Goal: Task Accomplishment & Management: Manage account settings

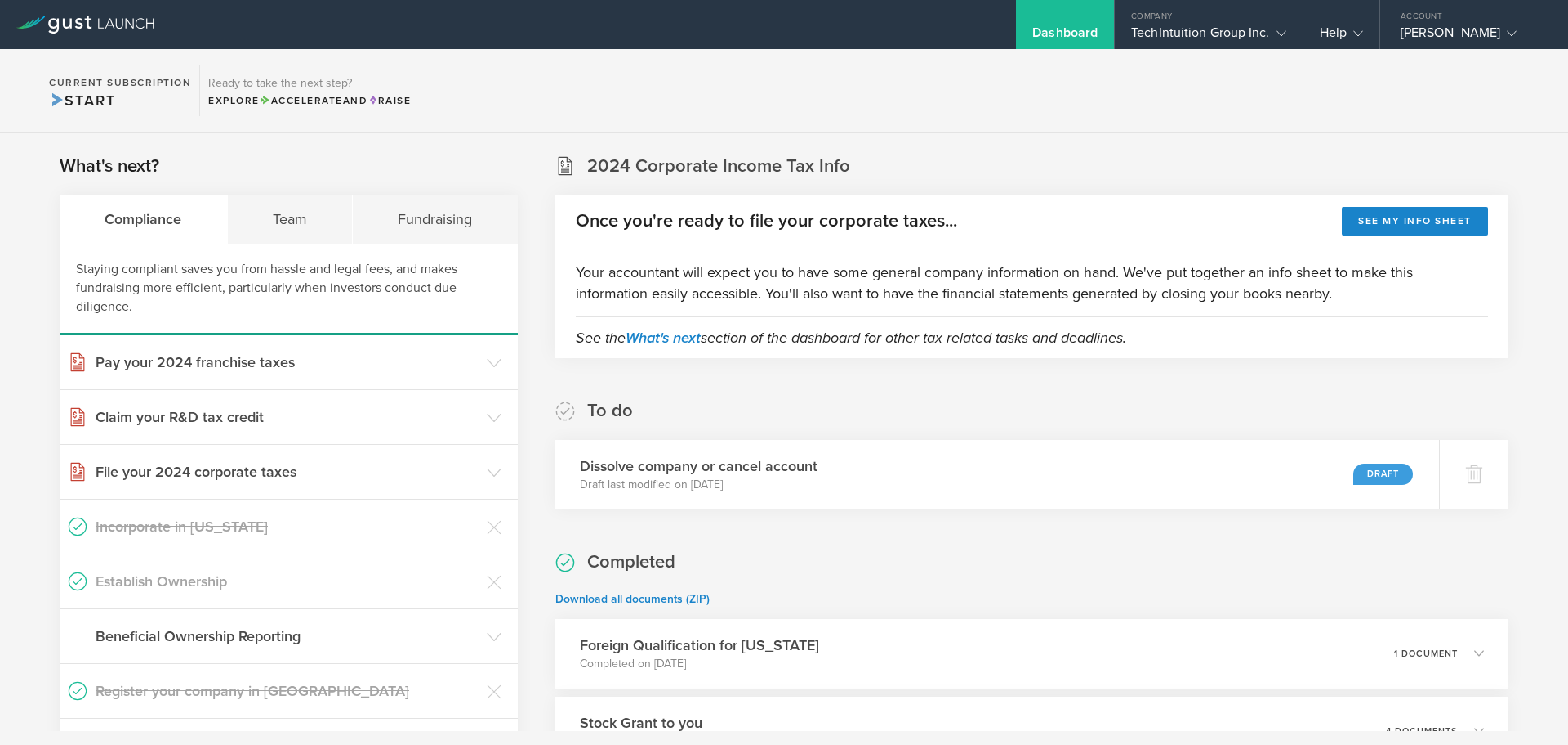
click at [762, 476] on h3 "Dissolve company or cancel account" at bounding box center [699, 466] width 237 height 21
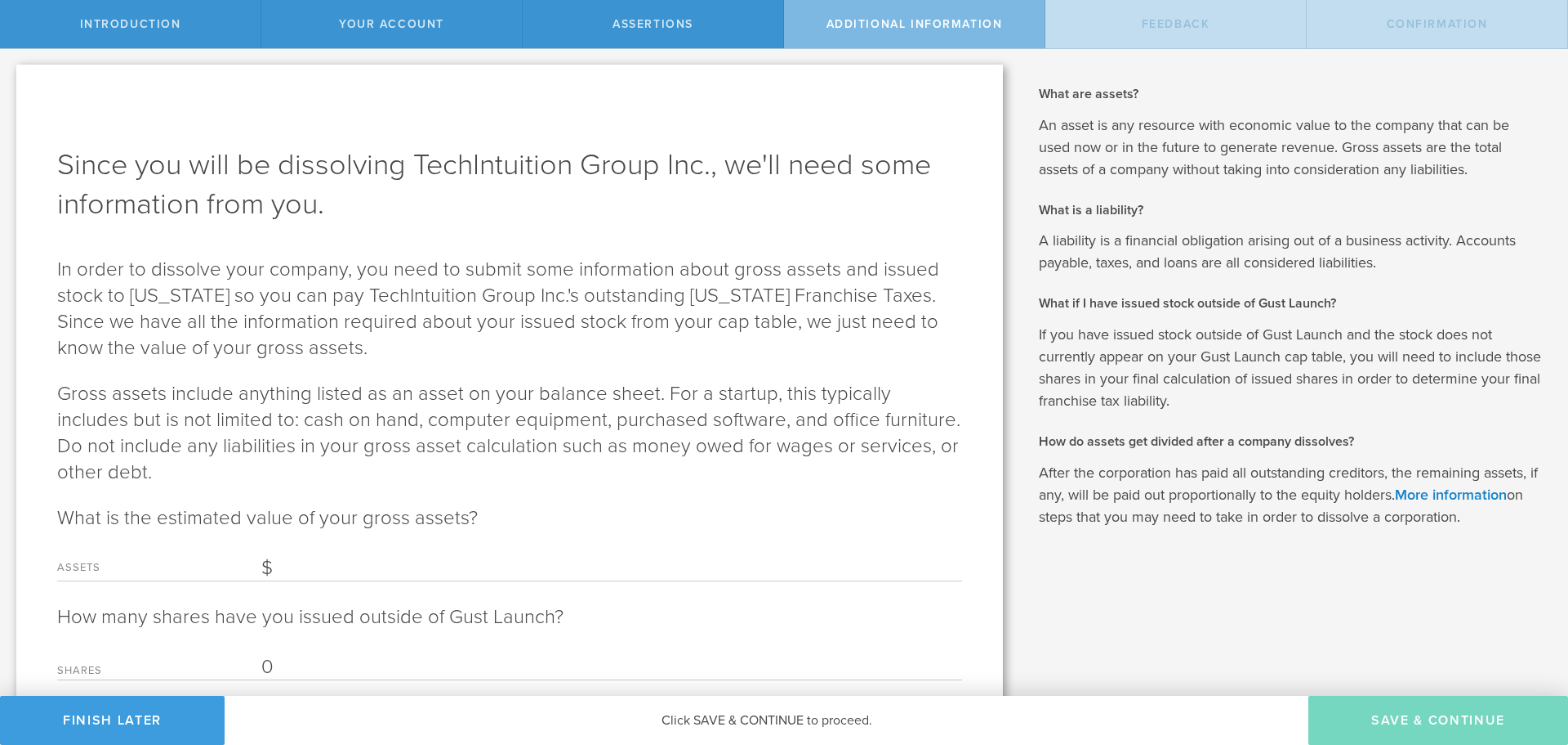
scroll to position [69, 0]
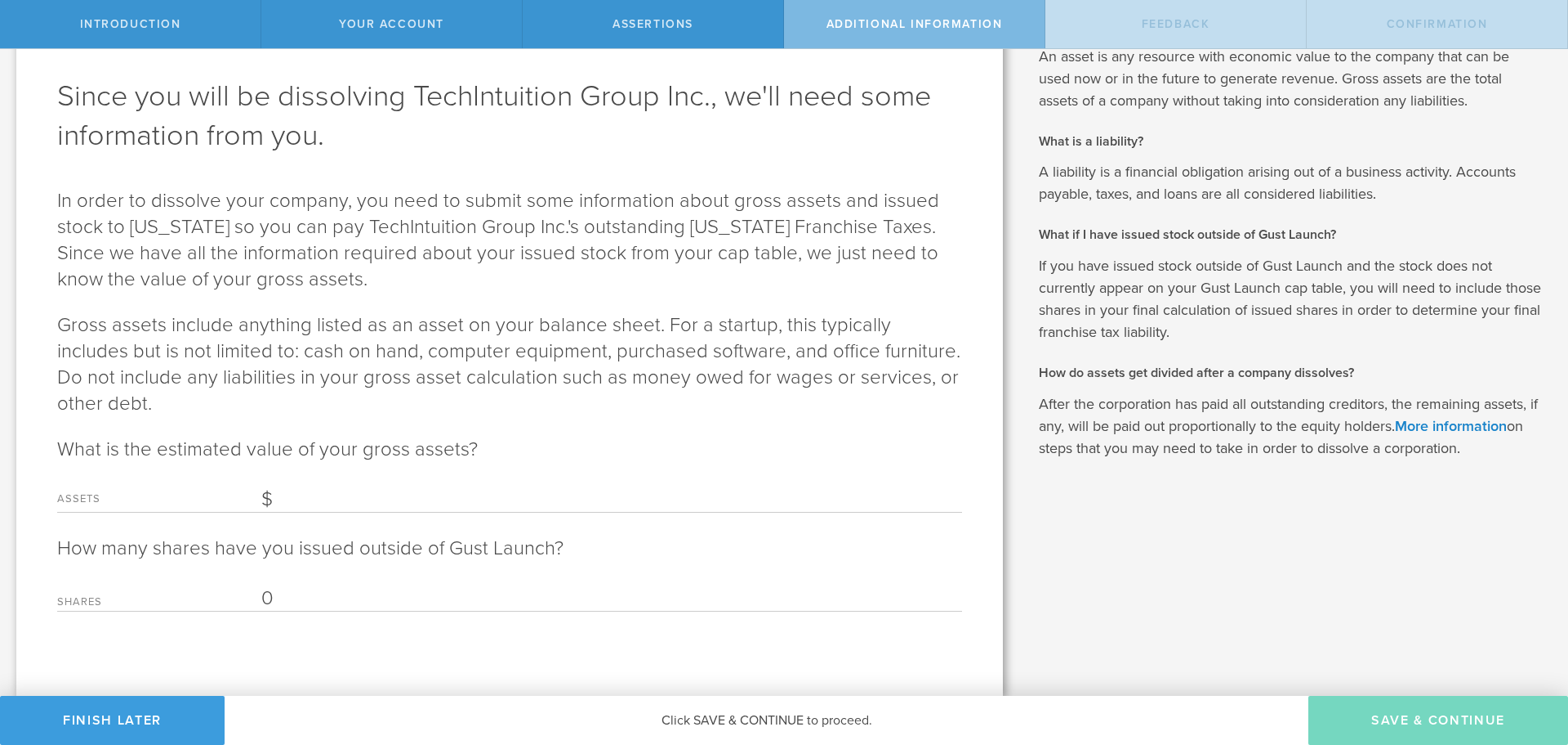
click at [372, 501] on input "Assets" at bounding box center [612, 500] width 701 height 25
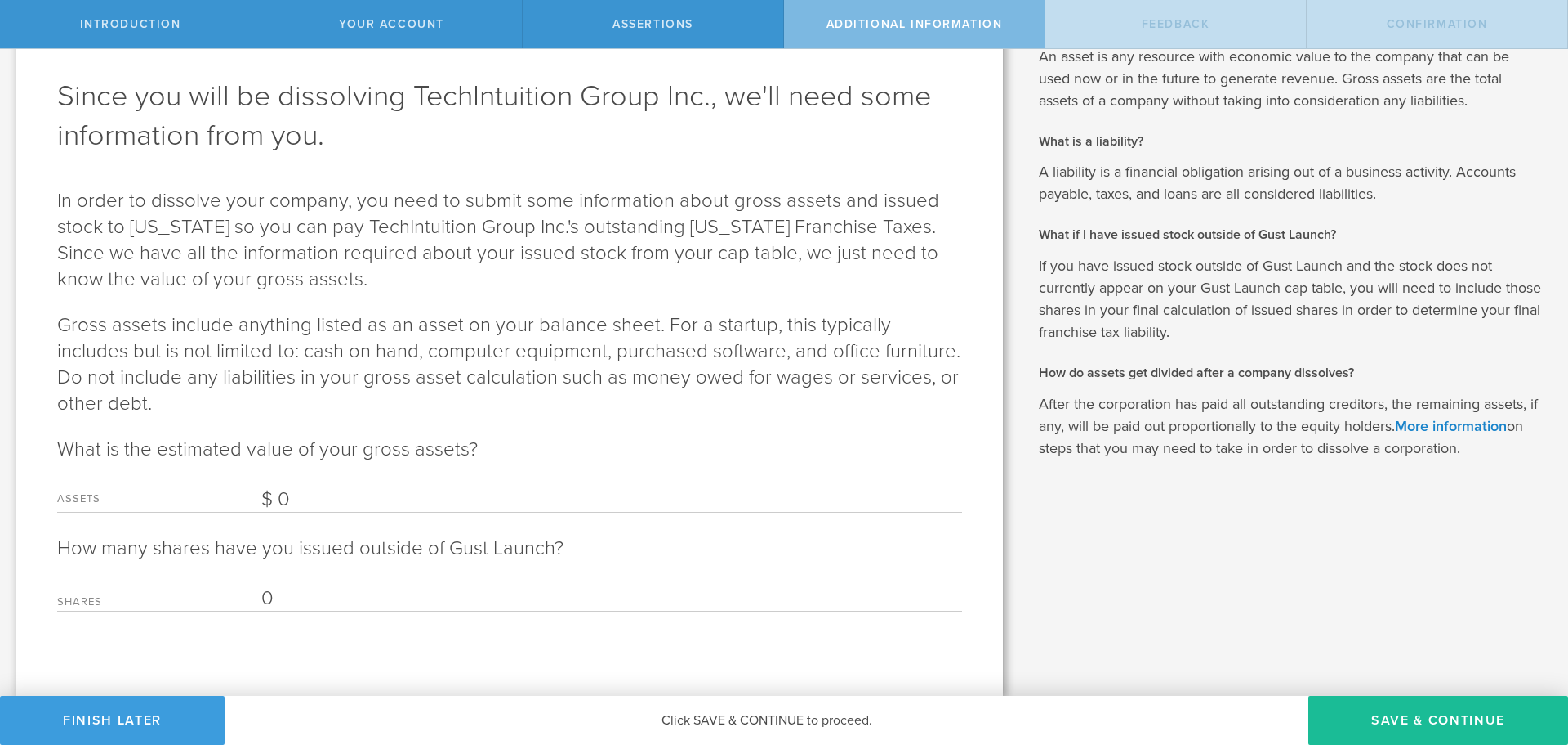
type input "0"
click at [387, 588] on input "0" at bounding box center [612, 599] width 701 height 25
type input "0"
click at [406, 638] on div "Since you will be dissolving TechIntuition Group Inc., we'll need some informat…" at bounding box center [509, 345] width 987 height 700
click at [1351, 717] on button "Save & Continue" at bounding box center [1438, 719] width 259 height 49
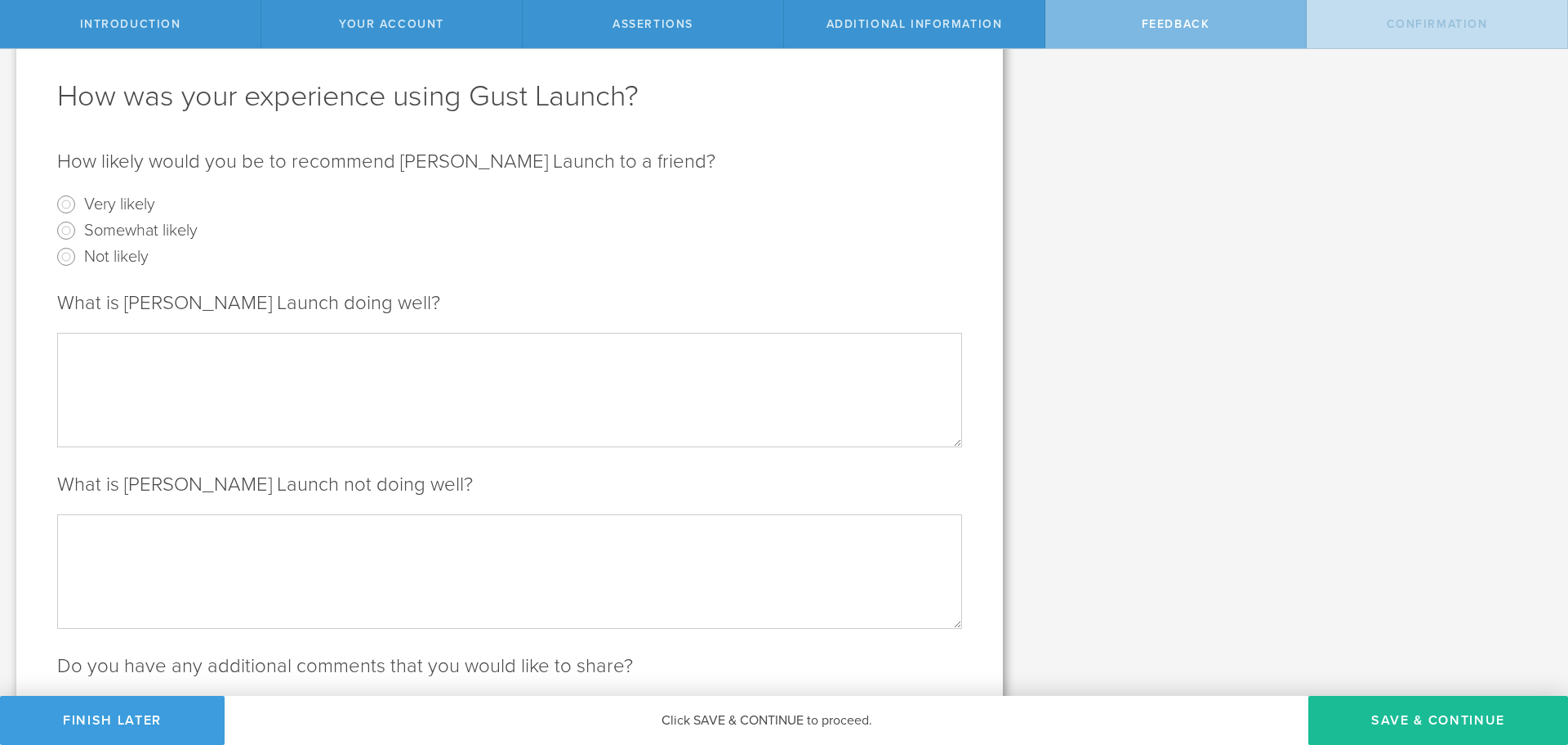
scroll to position [0, 0]
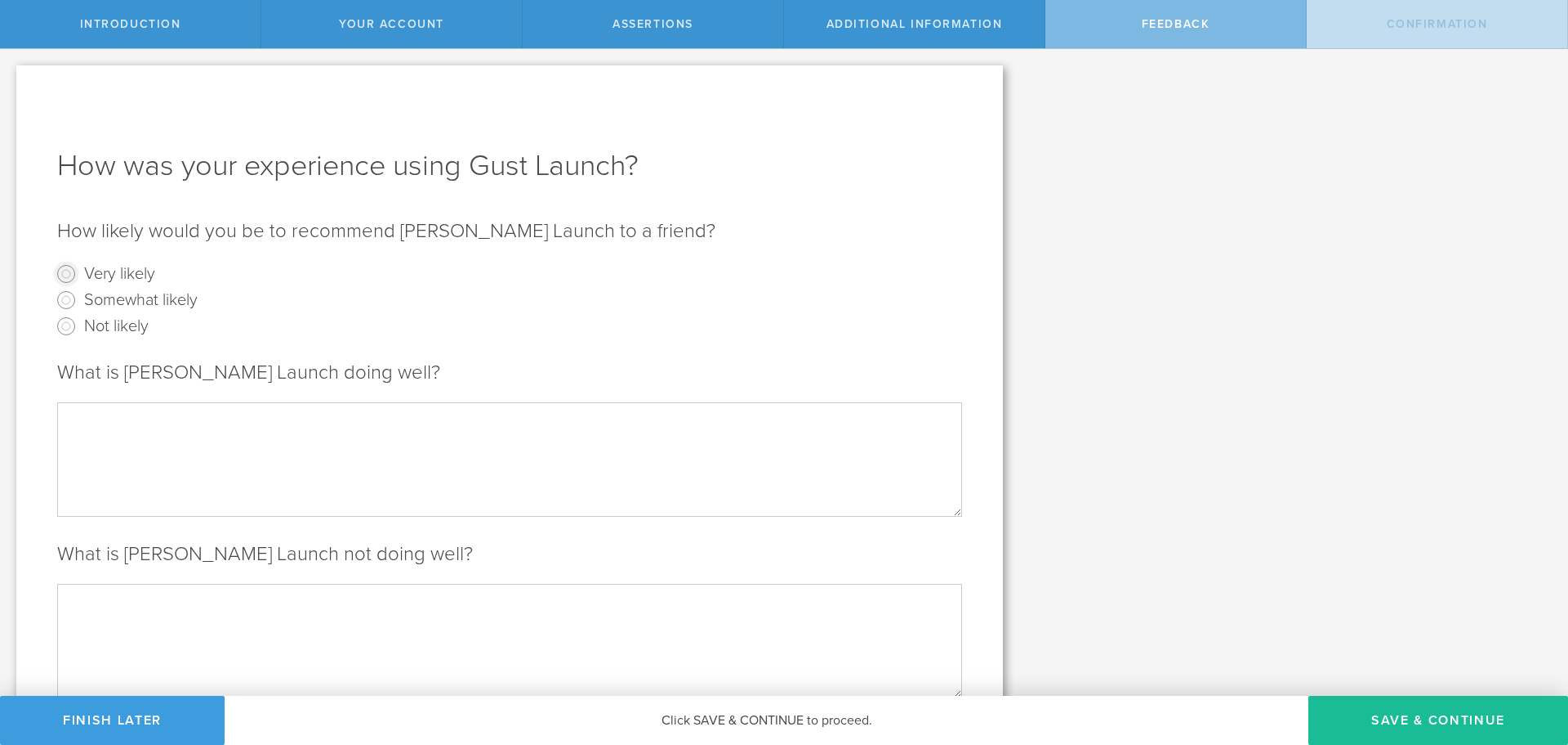
click at [61, 269] on input "Very likely" at bounding box center [66, 274] width 27 height 27
radio input "true"
click at [116, 442] on textarea at bounding box center [510, 459] width 905 height 113
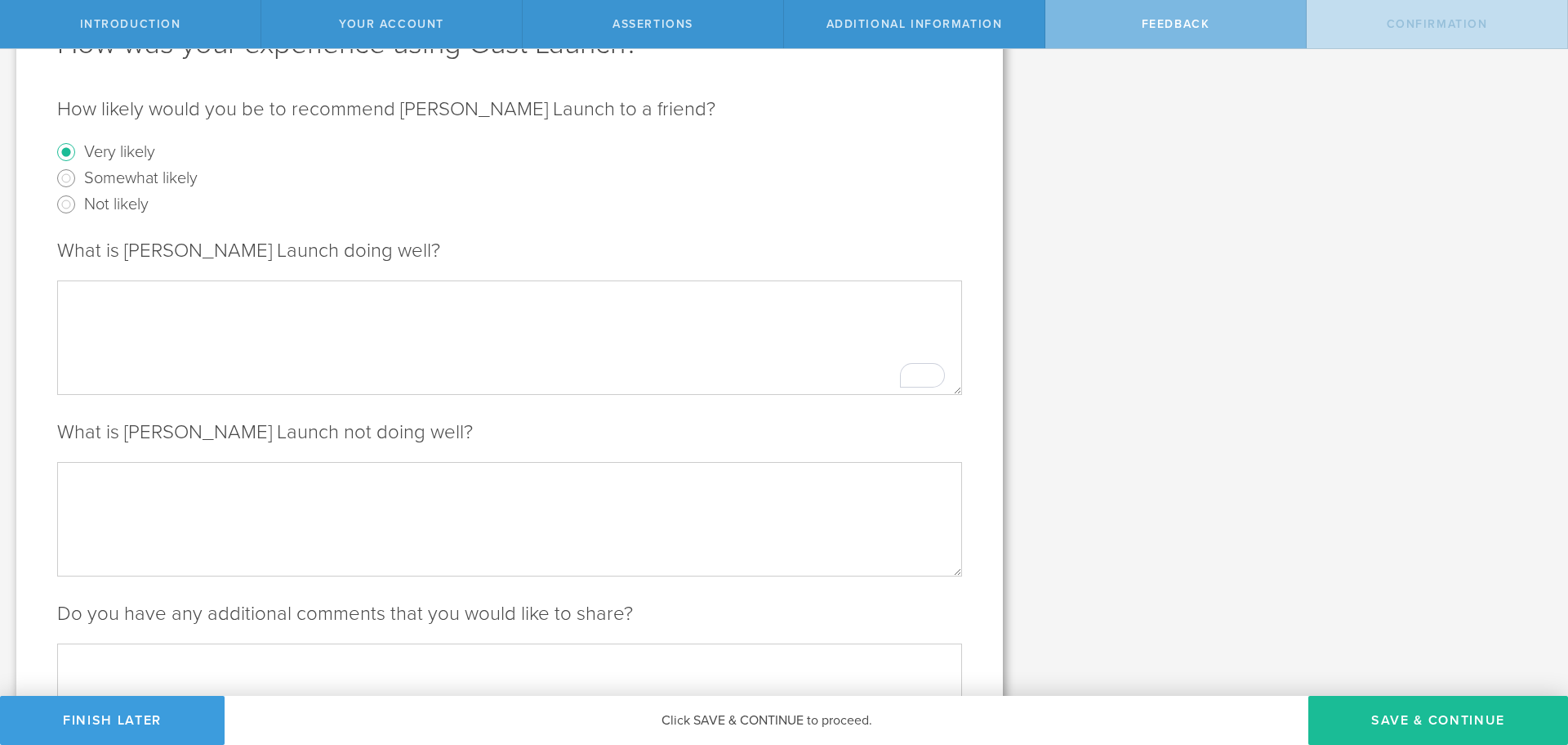
scroll to position [123, 0]
drag, startPoint x: 103, startPoint y: 293, endPoint x: 189, endPoint y: 291, distance: 86.0
click at [189, 291] on textarea "Great feedback Good support" at bounding box center [510, 336] width 905 height 113
click at [168, 346] on textarea "Easy to use Good support" at bounding box center [510, 336] width 905 height 113
type textarea "Easy to use Good support"
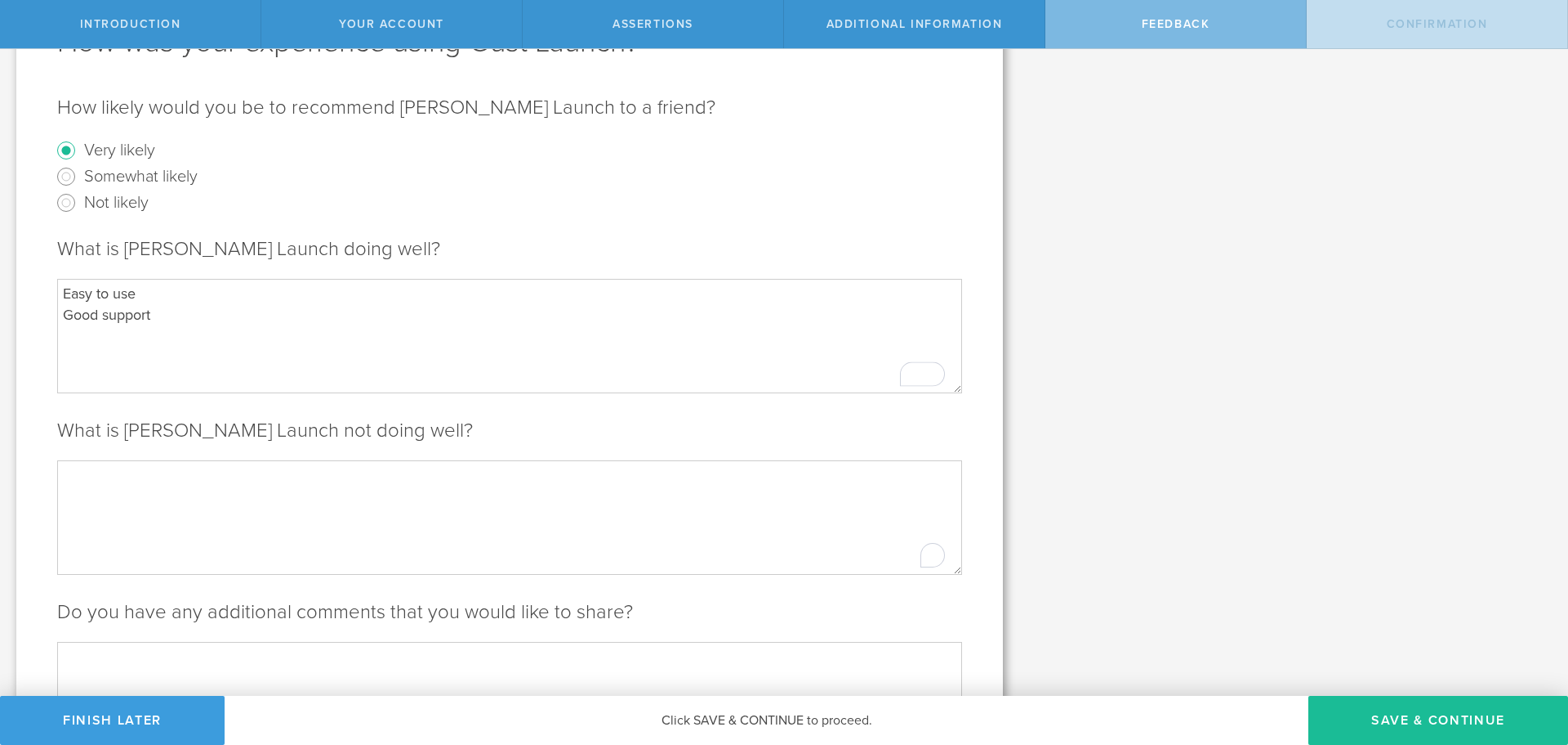
click at [206, 470] on textarea "To enrich screen reader interactions, please activate Accessibility in Grammarl…" at bounding box center [510, 516] width 905 height 113
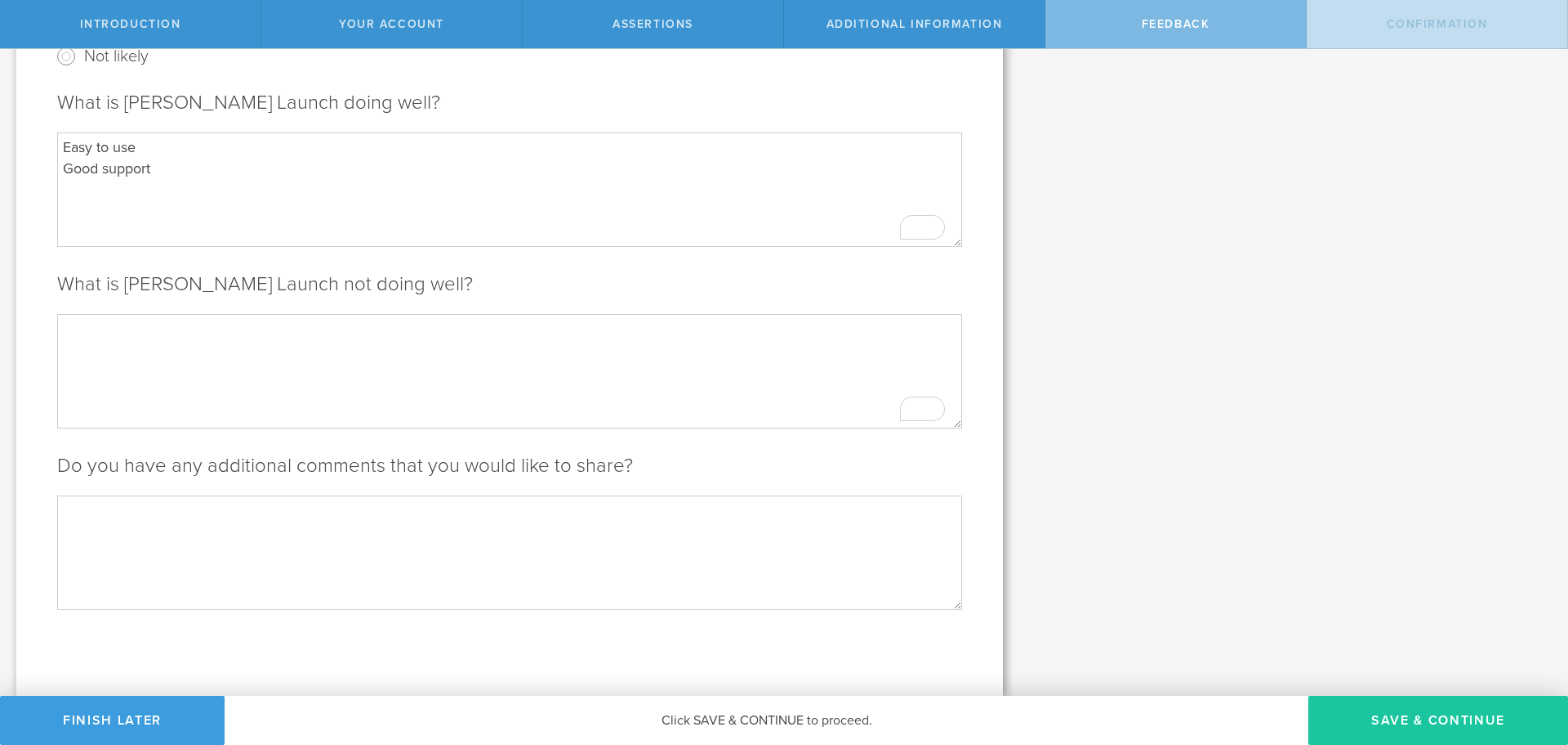
click at [1367, 703] on button "Save & Continue" at bounding box center [1438, 719] width 259 height 49
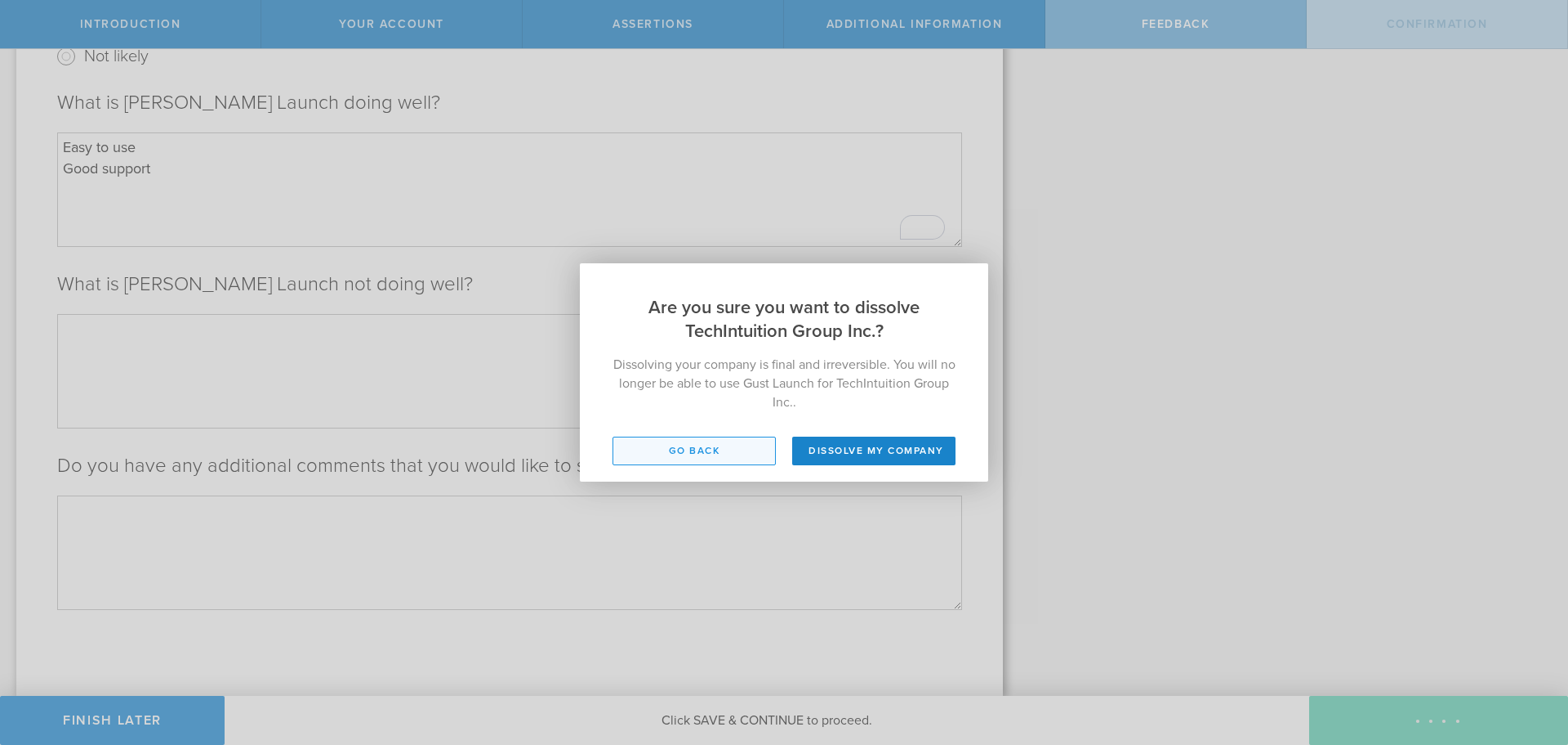
click at [740, 453] on button "Go back" at bounding box center [694, 451] width 164 height 28
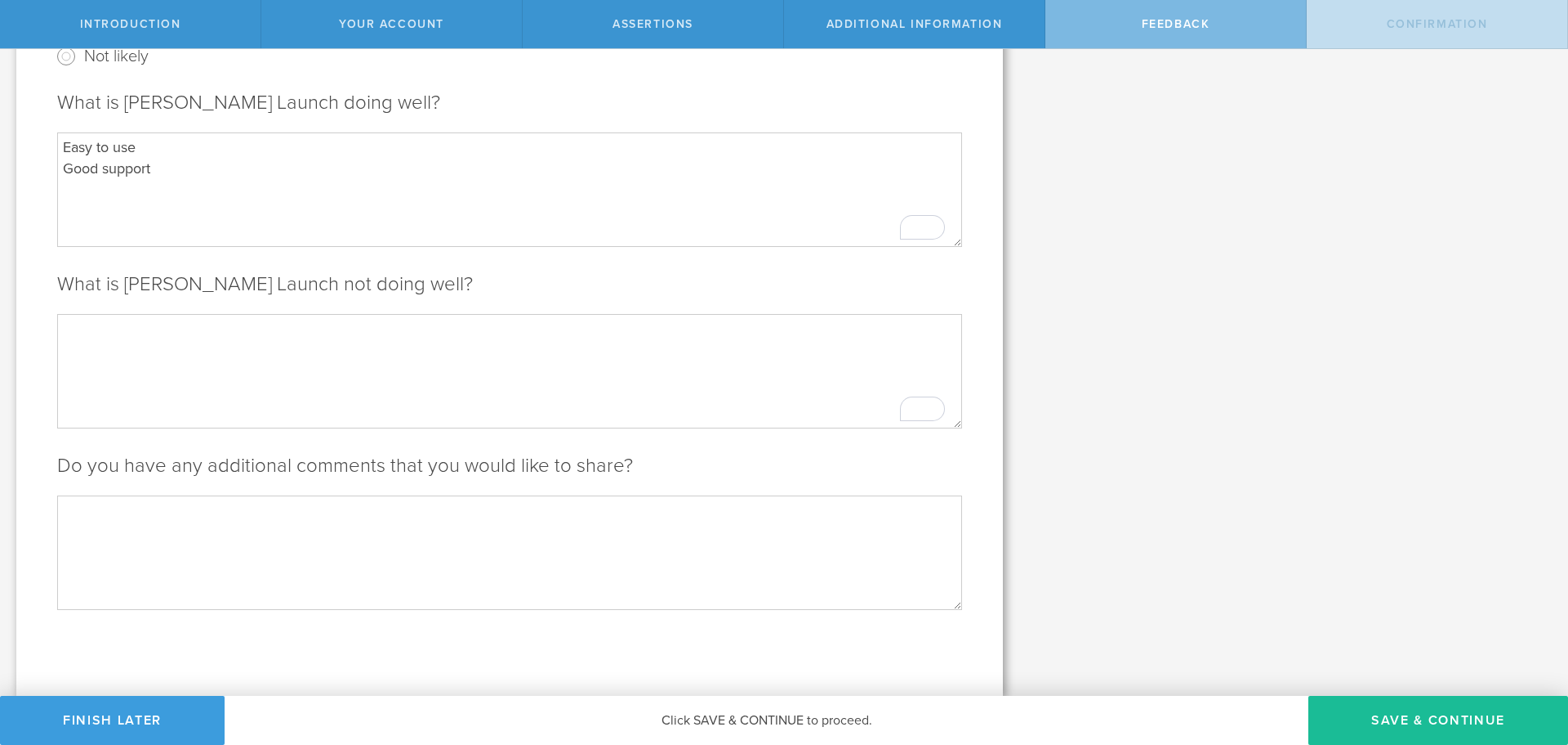
click at [1186, 537] on div "Let’s walk you through the process of dissolving TechIntuition Group Inc. or ca…" at bounding box center [784, 237] width 1568 height 916
click at [129, 721] on button "Finish Later" at bounding box center [112, 719] width 225 height 49
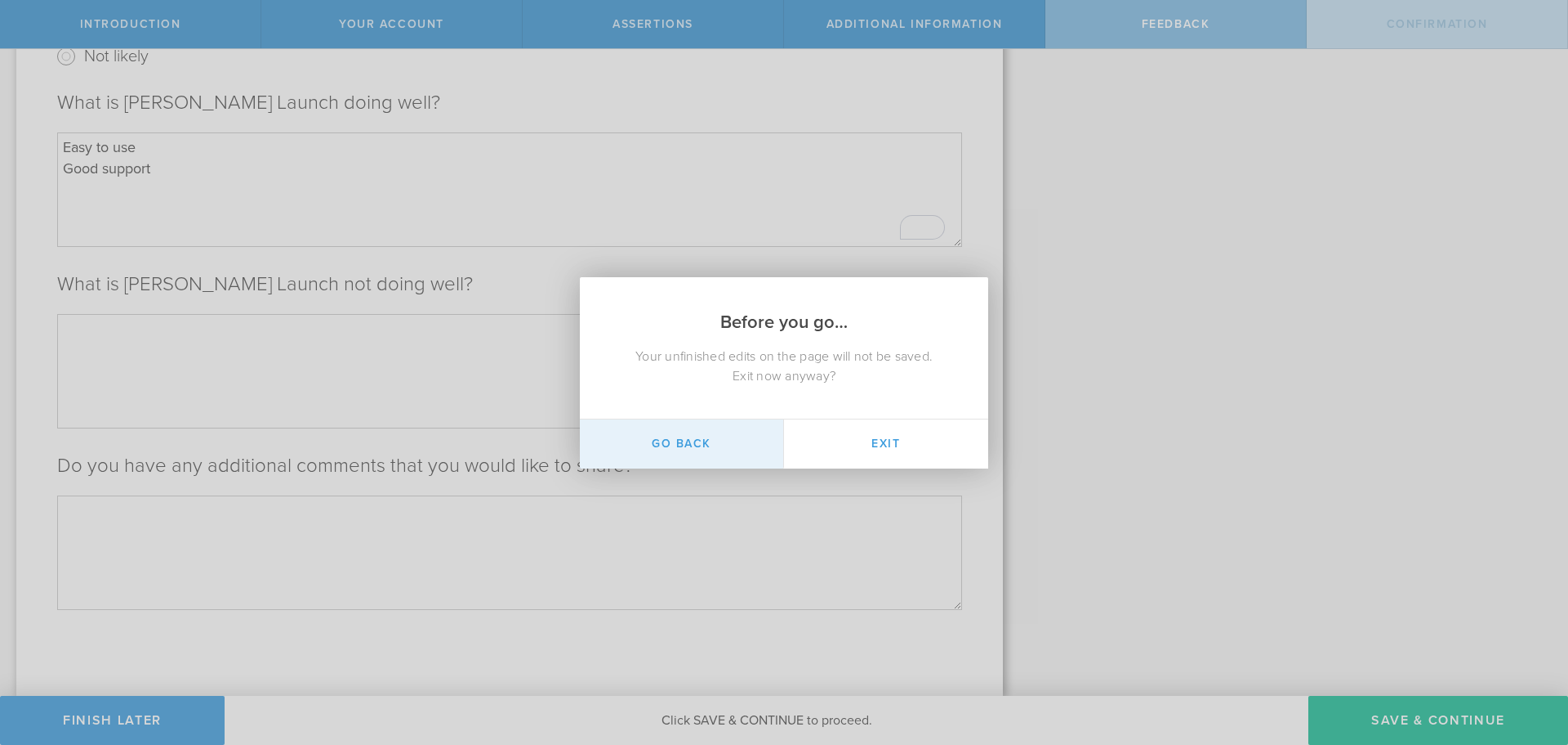
click at [716, 438] on button "Go Back" at bounding box center [682, 443] width 205 height 49
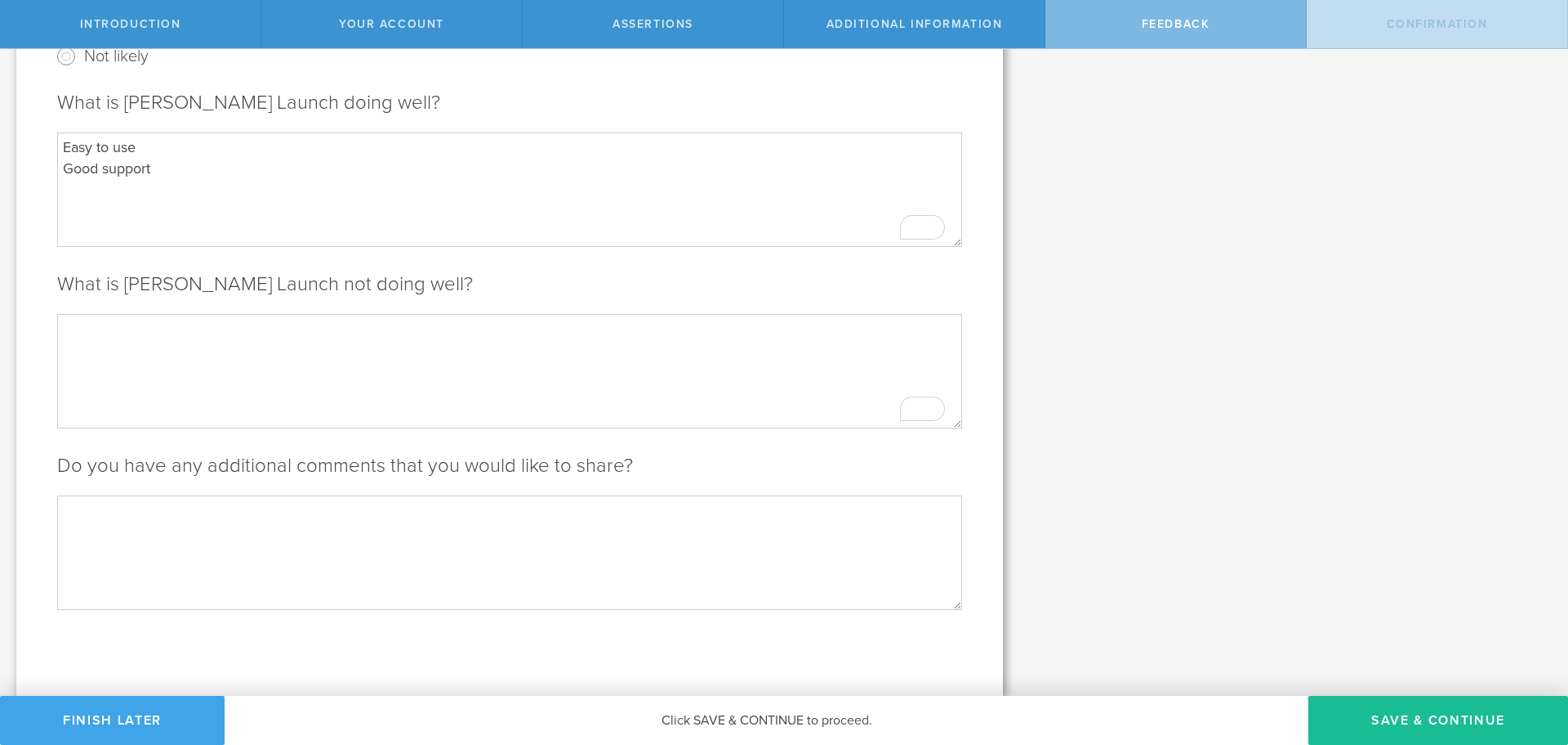
click at [143, 715] on button "Finish Later" at bounding box center [112, 719] width 225 height 49
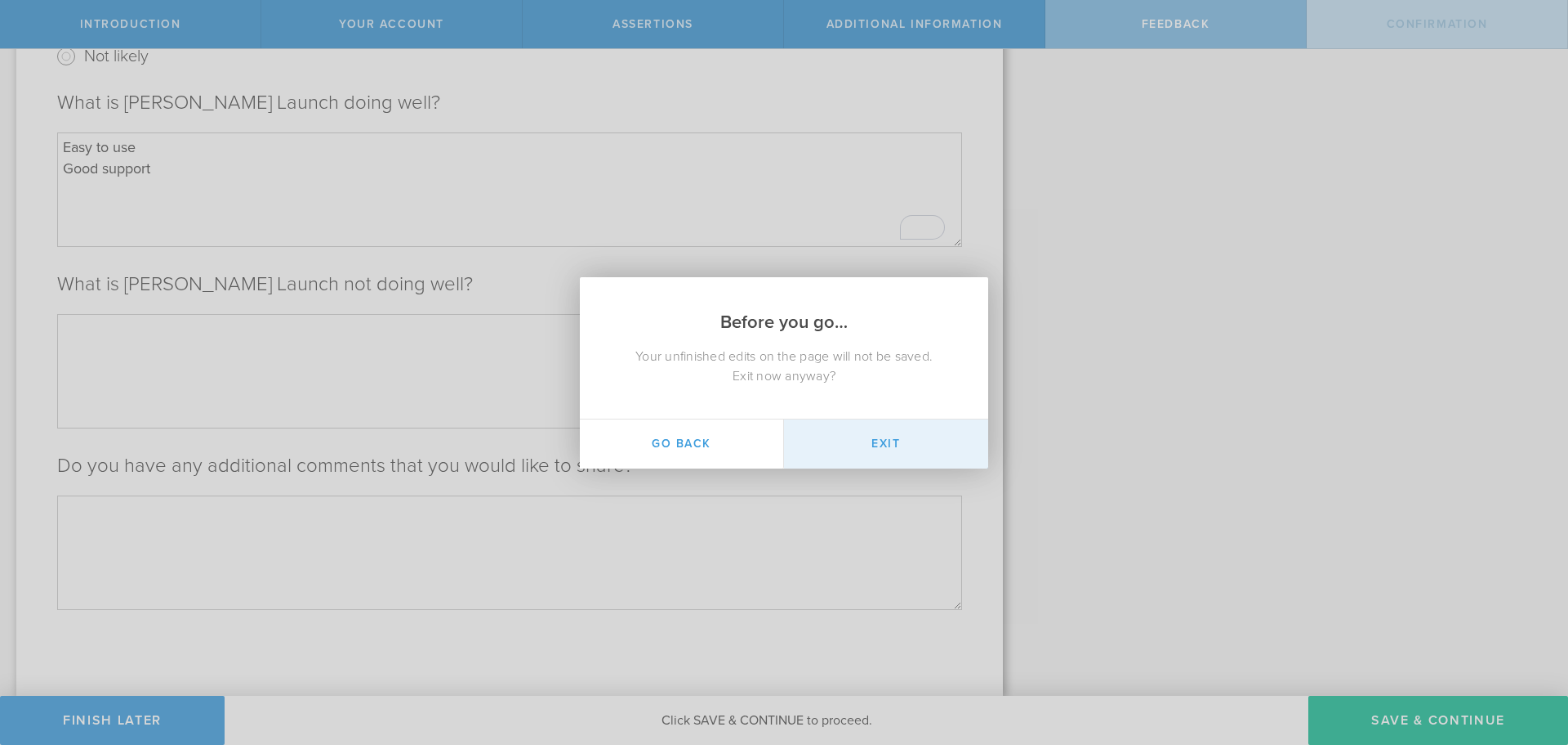
click at [861, 453] on button "Exit" at bounding box center [886, 443] width 205 height 49
